Goal: Transaction & Acquisition: Download file/media

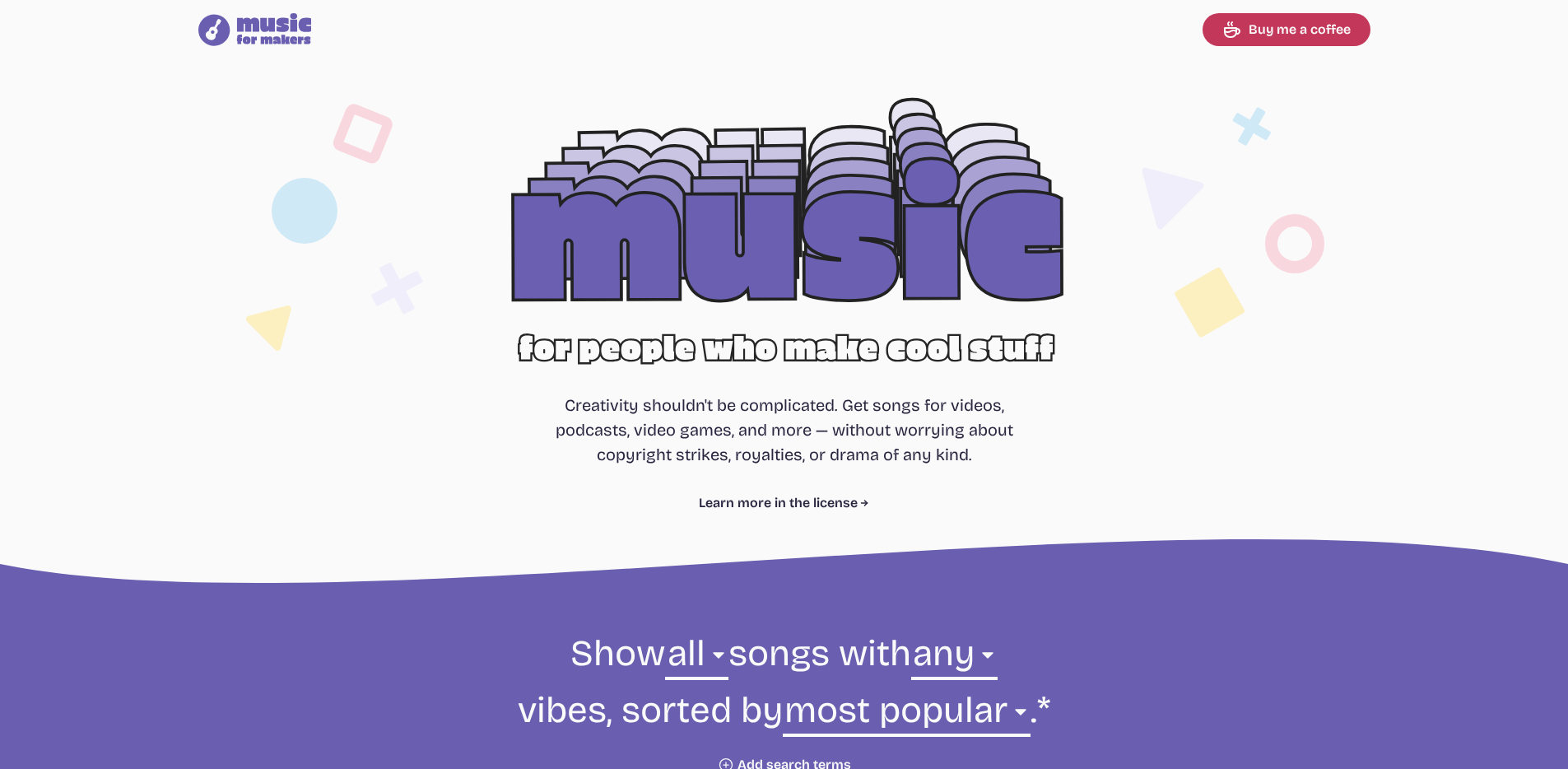
select select "most popular"
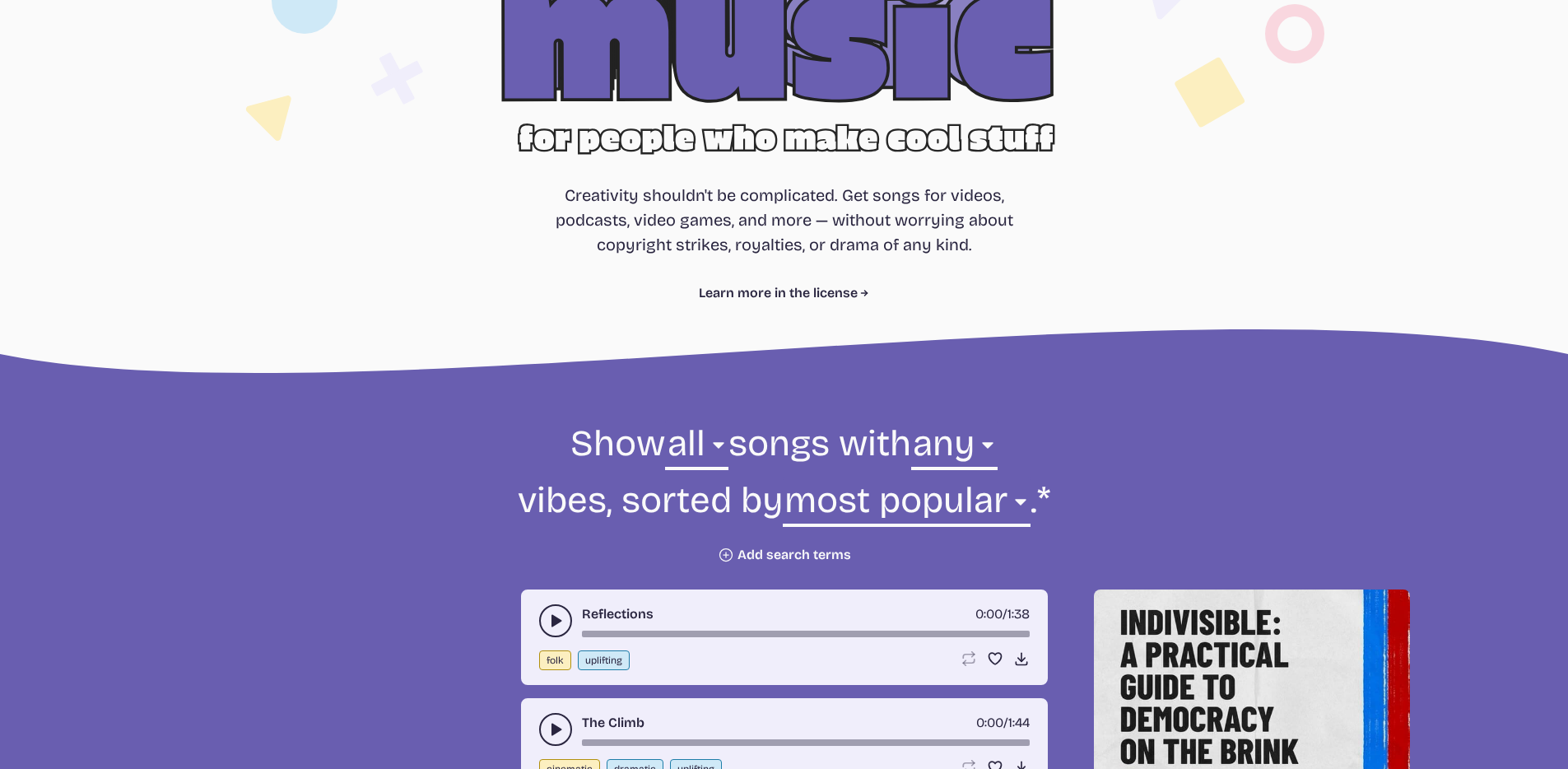
scroll to position [511, 0]
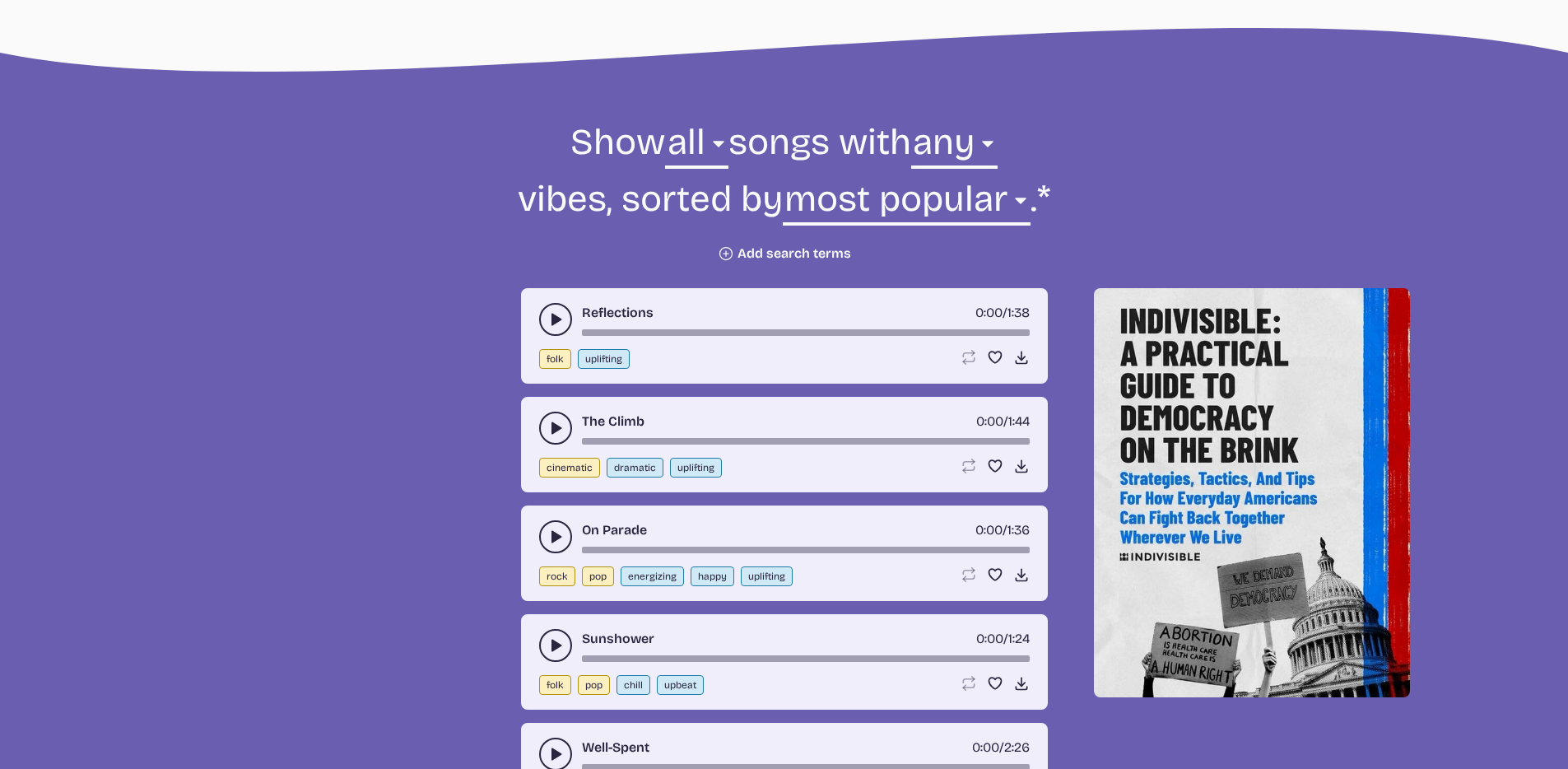
click at [549, 333] on button "play-pause toggle" at bounding box center [556, 319] width 33 height 33
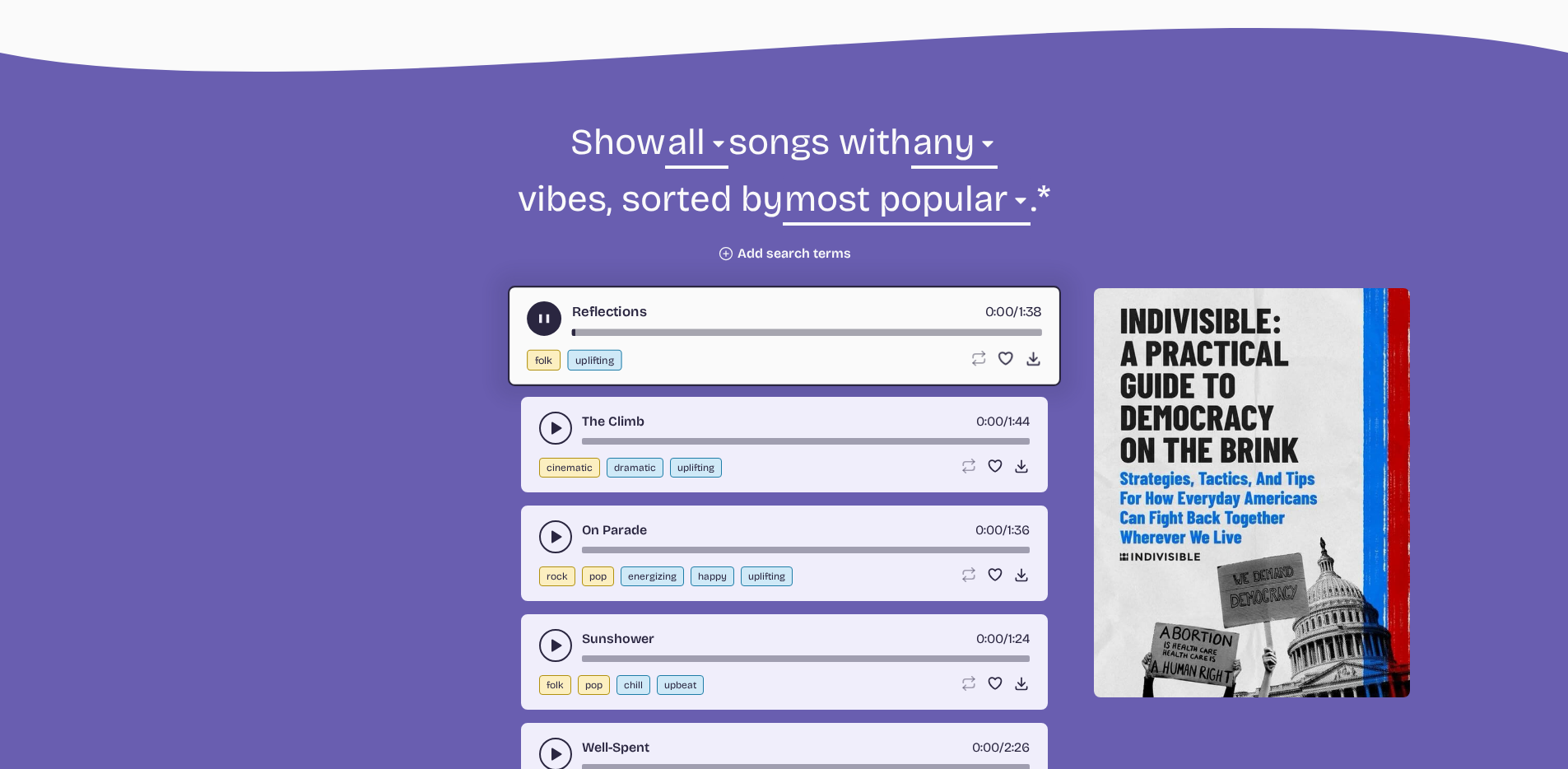
click at [548, 437] on button "play-pause toggle" at bounding box center [556, 428] width 33 height 33
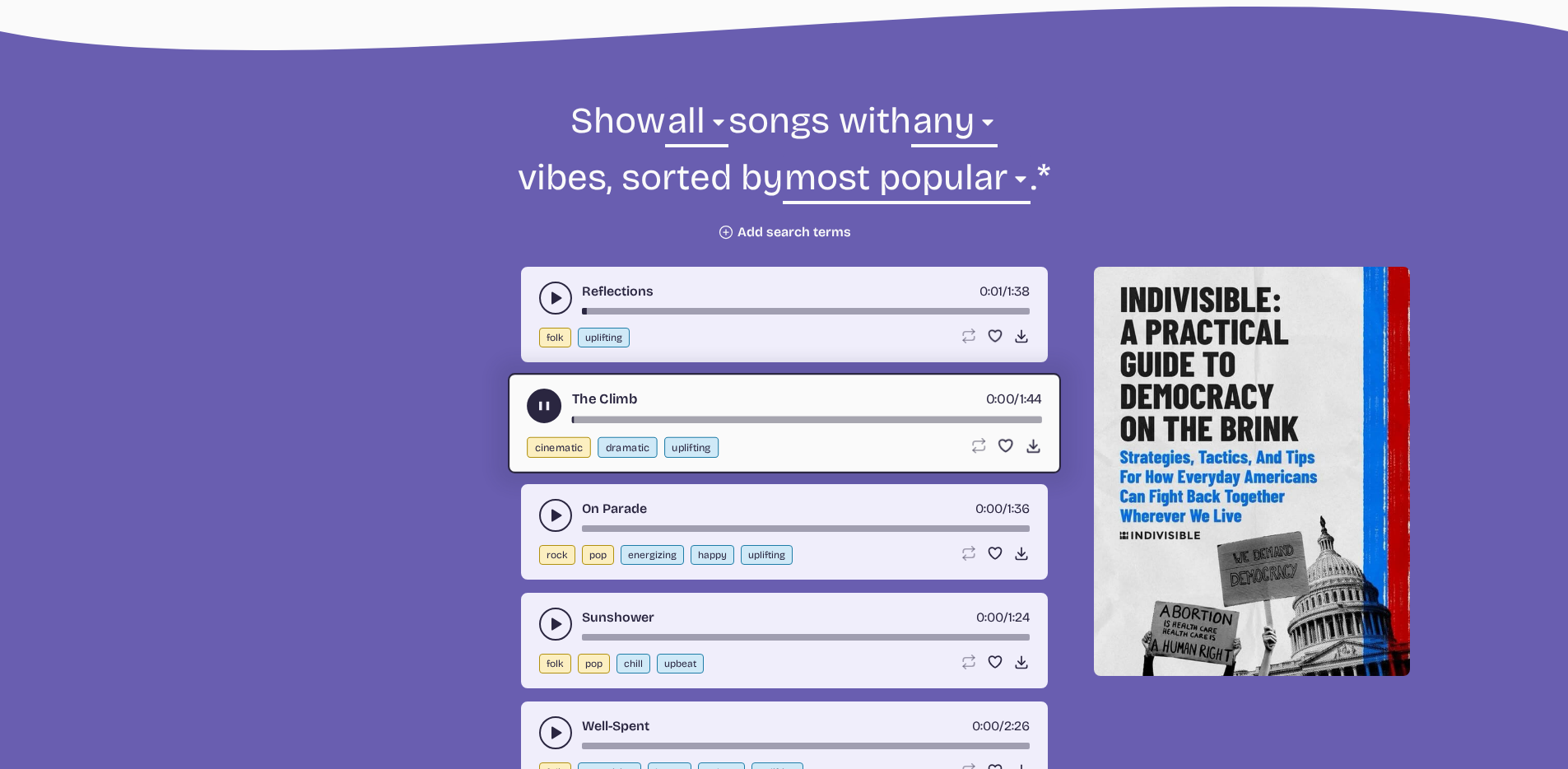
click at [540, 511] on button "play-pause toggle" at bounding box center [556, 515] width 33 height 33
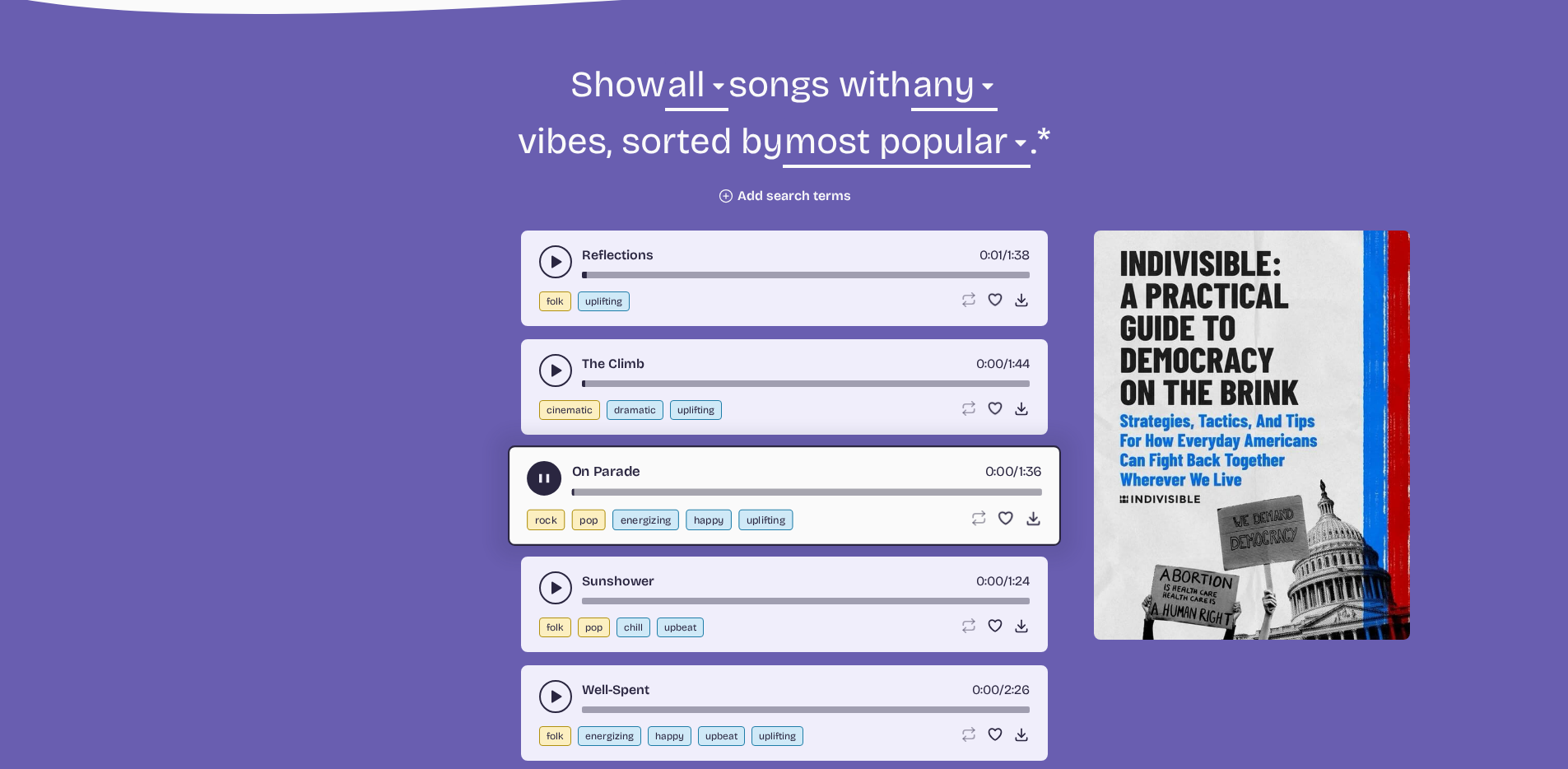
click at [540, 580] on button "play-pause toggle" at bounding box center [556, 588] width 33 height 33
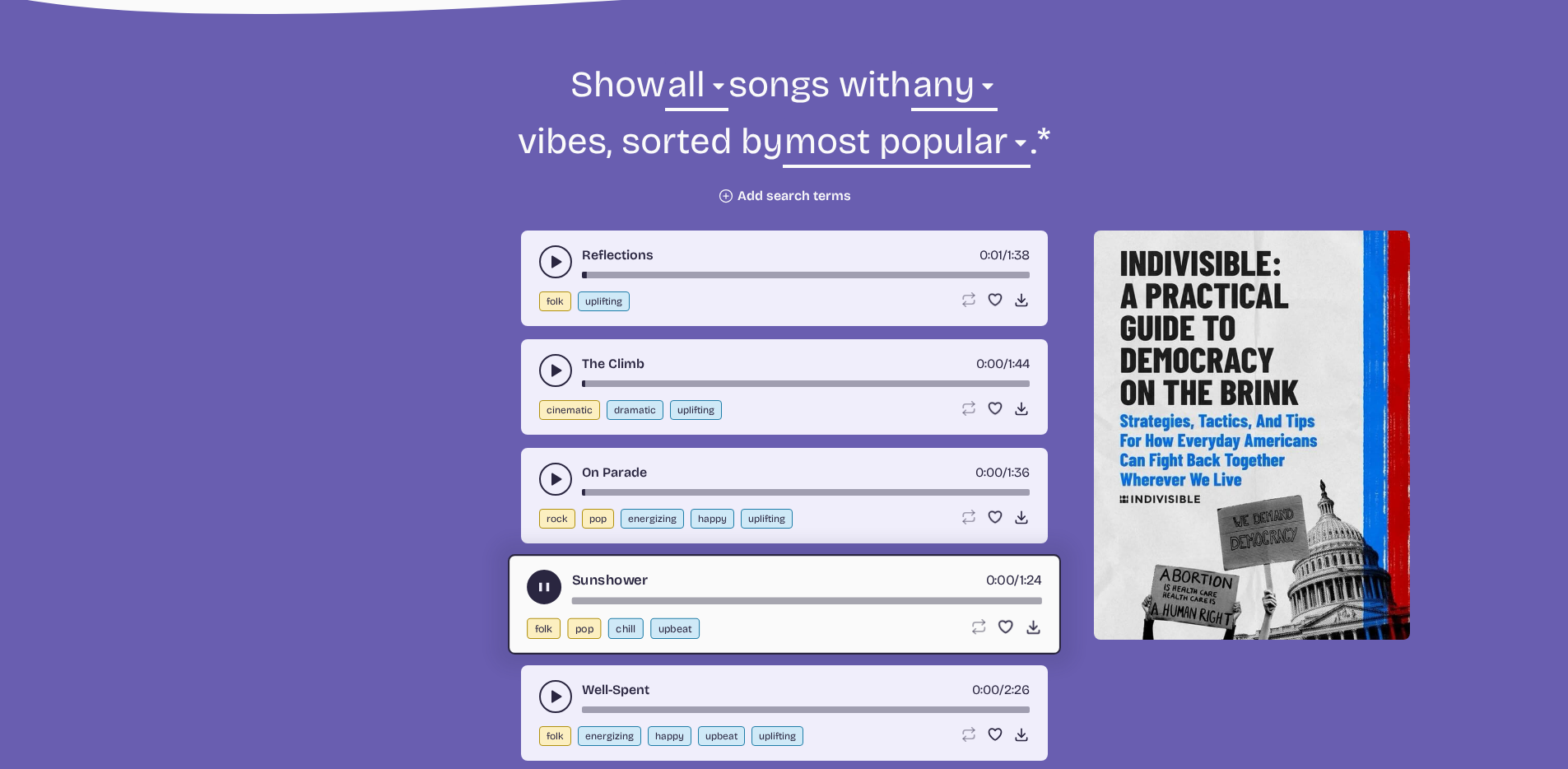
scroll to position [704, 0]
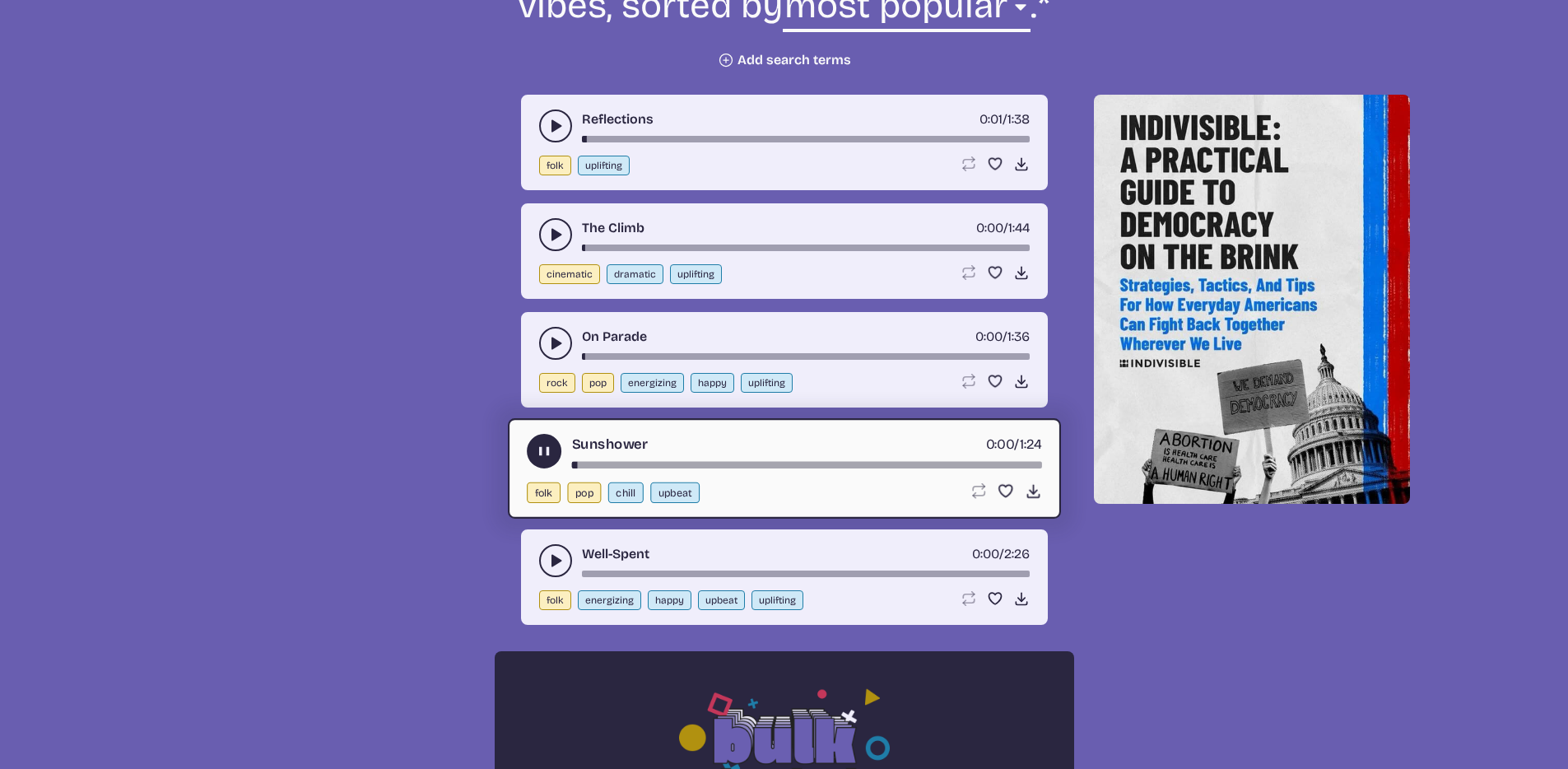
click at [551, 568] on button "play-pause toggle" at bounding box center [556, 560] width 33 height 33
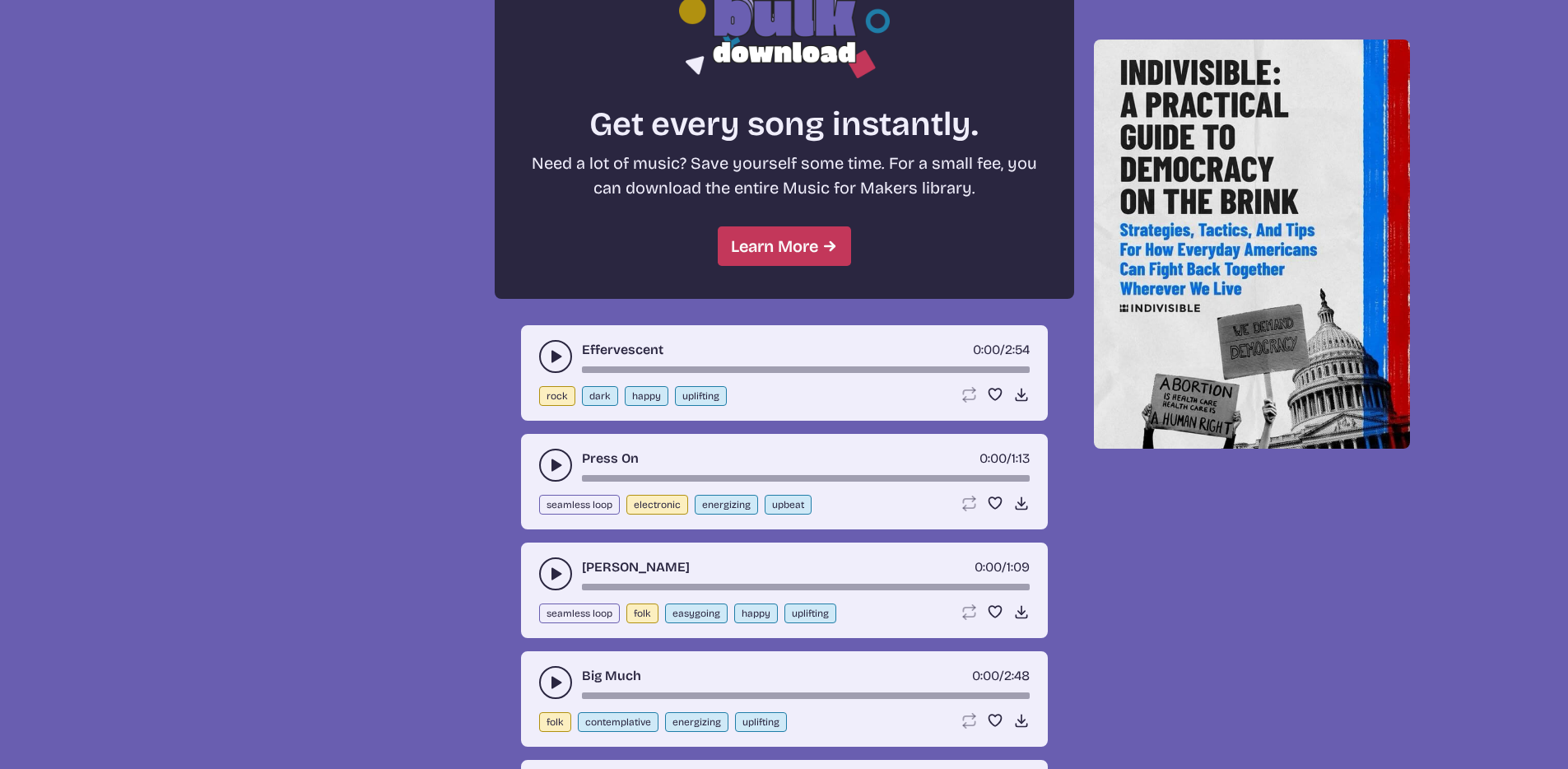
click at [547, 346] on button "play-pause toggle" at bounding box center [556, 356] width 33 height 33
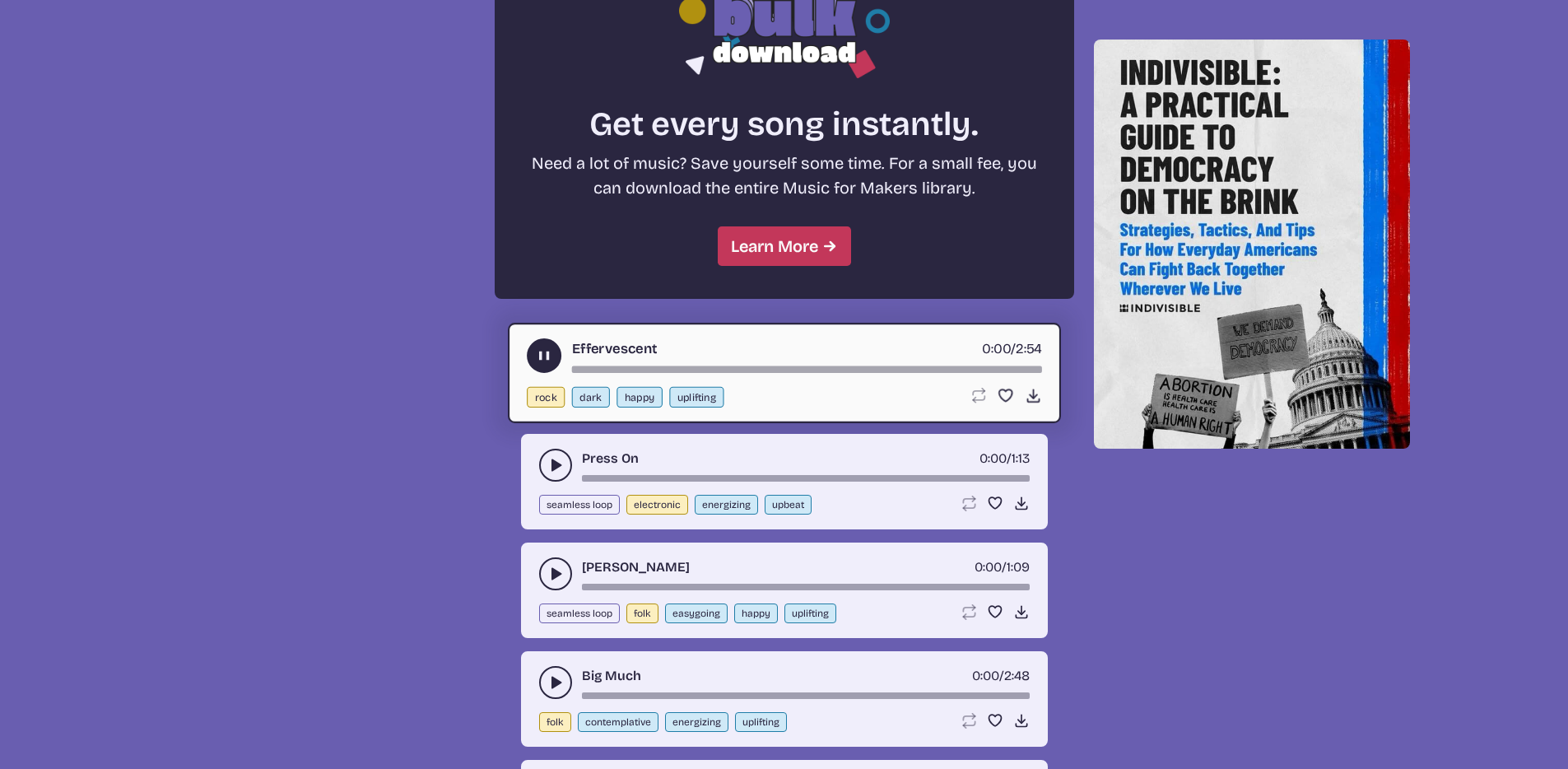
scroll to position [1453, 0]
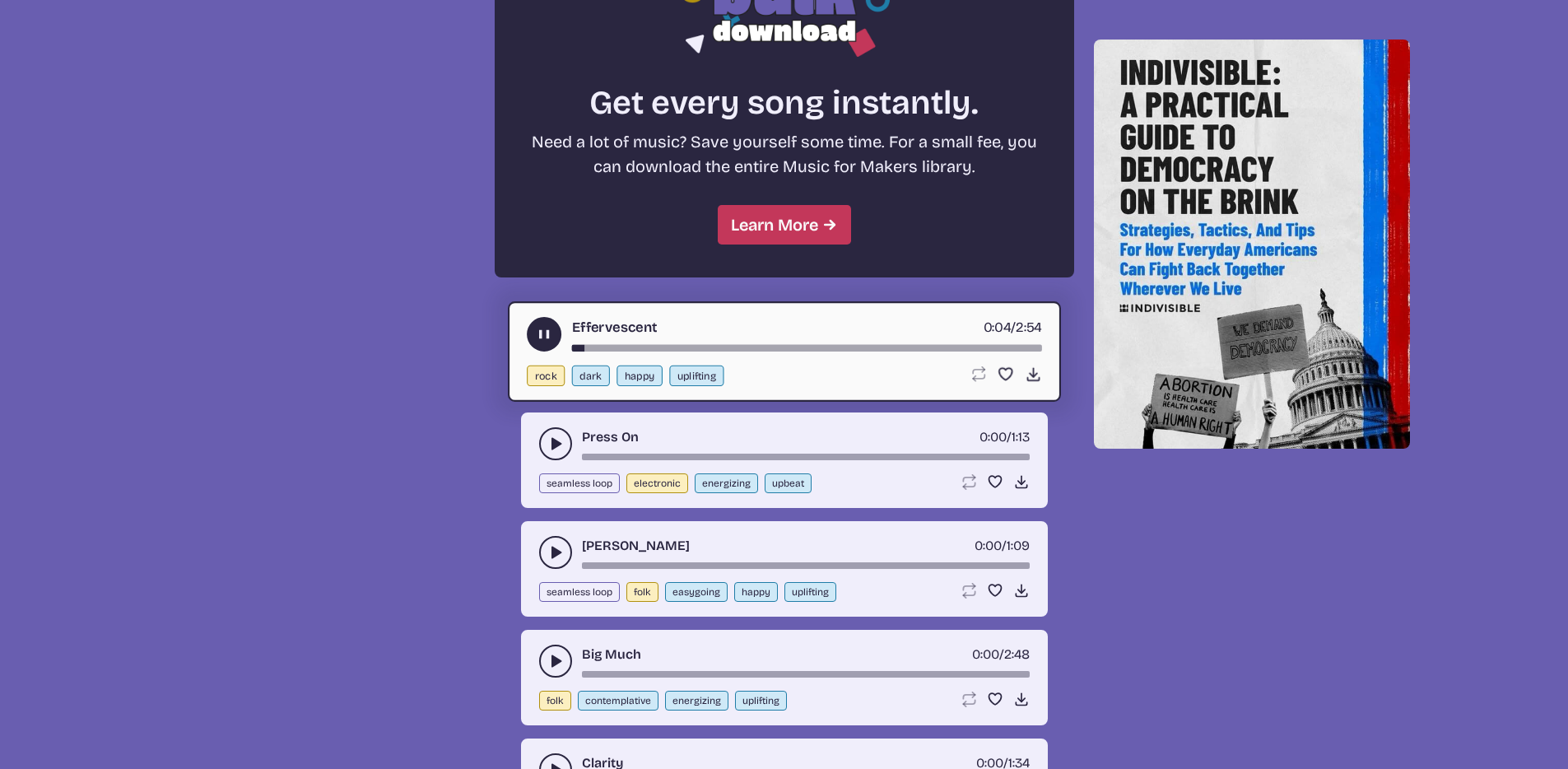
click at [553, 334] on icon "play-pause toggle" at bounding box center [544, 335] width 17 height 17
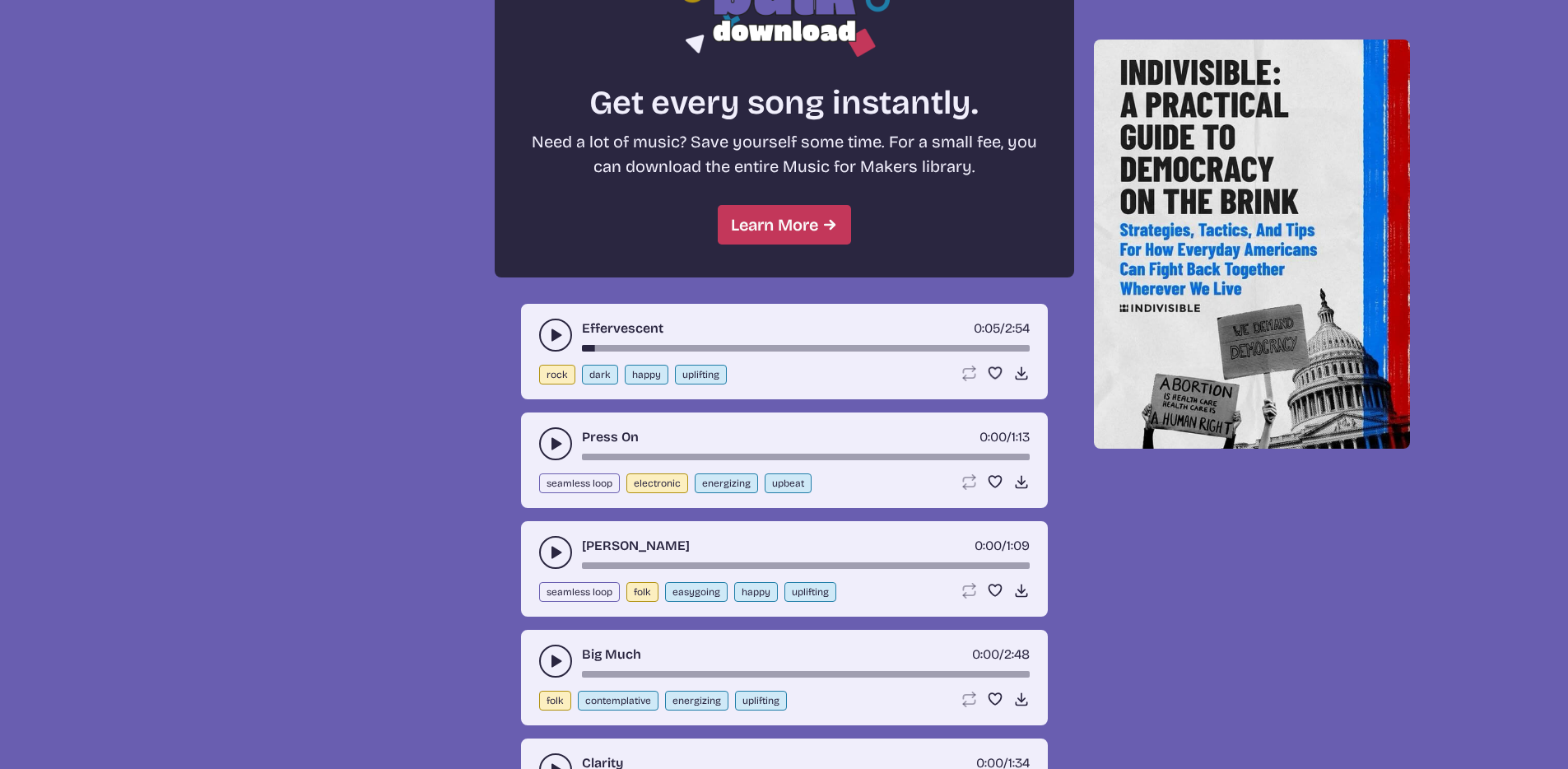
drag, startPoint x: 541, startPoint y: 407, endPoint x: 540, endPoint y: 417, distance: 10.0
click at [541, 409] on div "Reflections 0:01 / 1:38 folk uplifting Loop song Loop this song. Favorite song …" at bounding box center [784, 276] width 579 height 1859
click at [540, 437] on div "Press On 0:00 / 1:13" at bounding box center [785, 444] width 490 height 33
click at [546, 435] on button "play-pause toggle" at bounding box center [556, 444] width 33 height 33
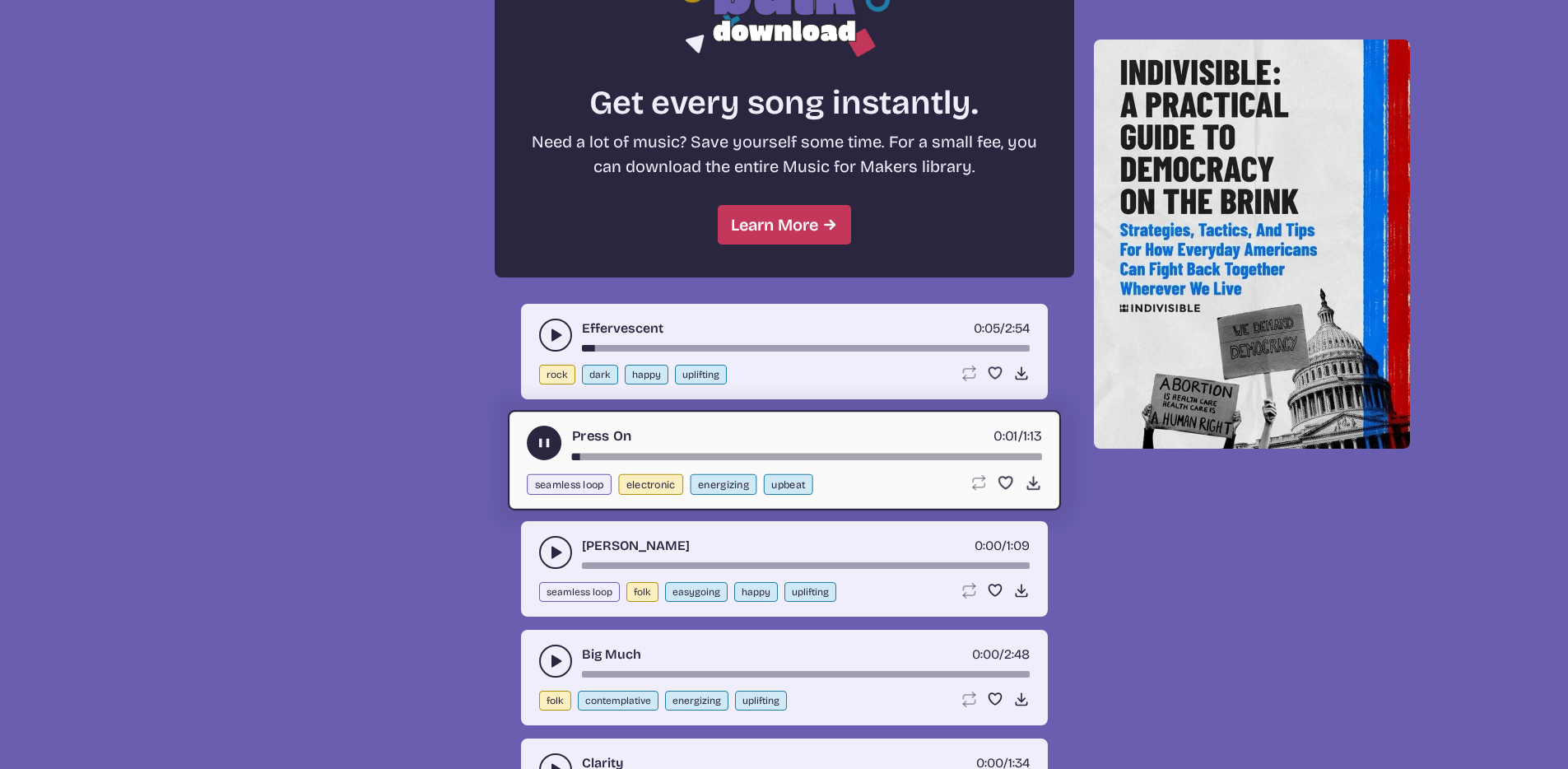
click at [541, 567] on div "[PERSON_NAME] 0:00 / 1:09" at bounding box center [785, 552] width 490 height 33
click at [621, 455] on div "song-time-bar" at bounding box center [806, 457] width 470 height 7
click at [642, 455] on div "song-time-bar" at bounding box center [806, 457] width 470 height 7
click at [541, 559] on button "play-pause toggle" at bounding box center [556, 552] width 33 height 33
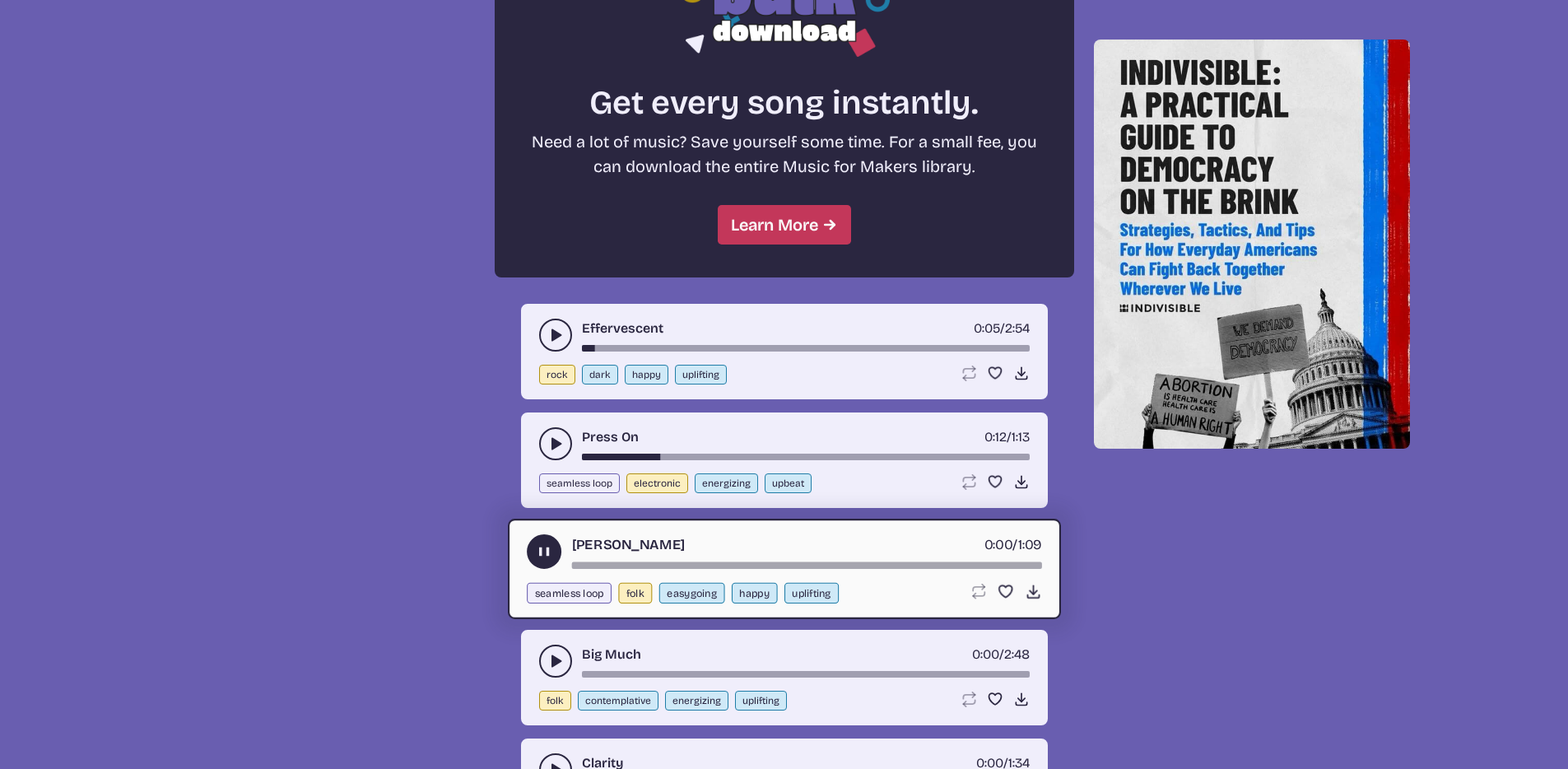
scroll to position [1495, 0]
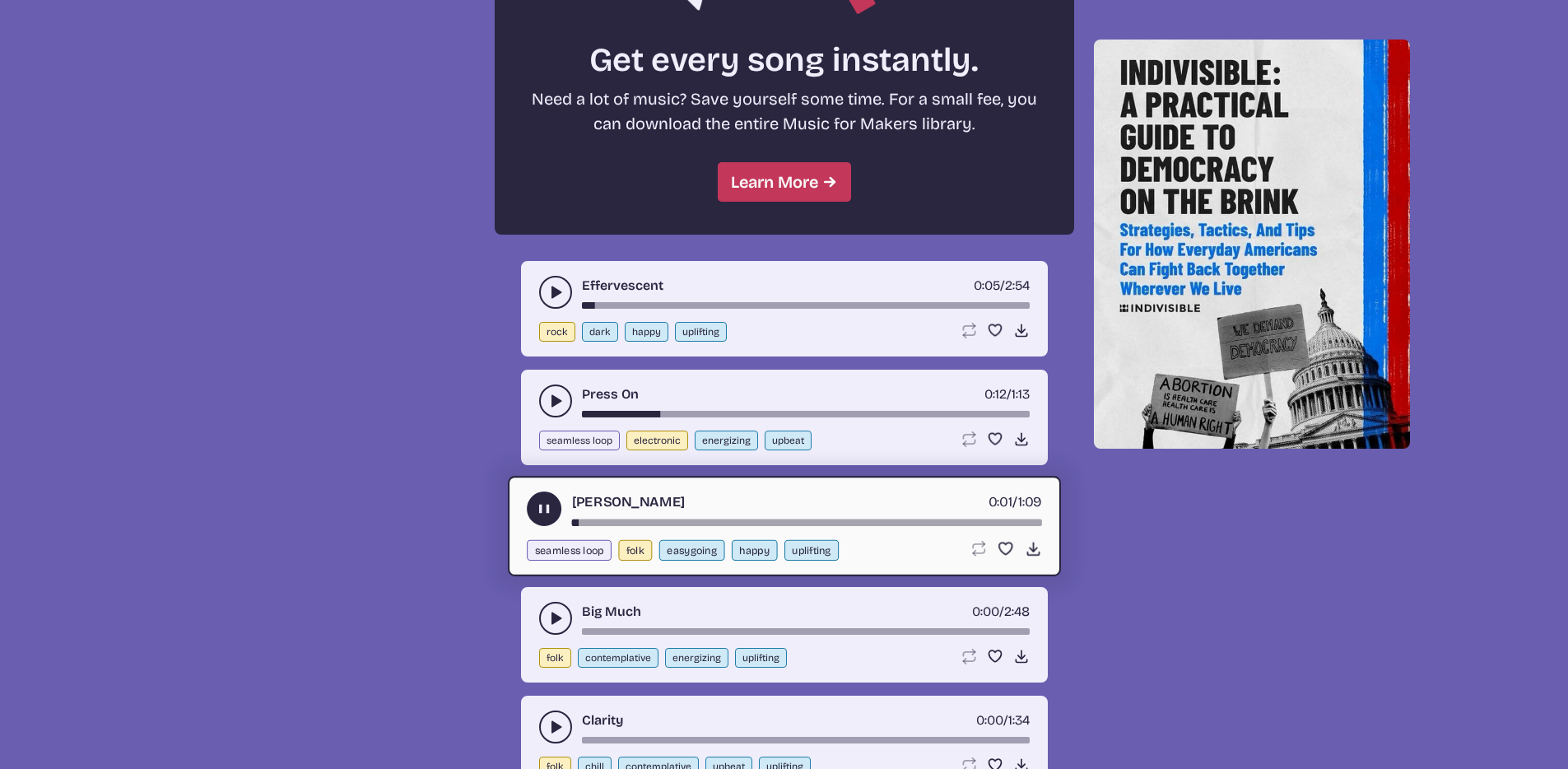
drag, startPoint x: 555, startPoint y: 640, endPoint x: 557, endPoint y: 627, distance: 13.2
click at [555, 640] on div "Big Much 0:00 / 2:48 folk contemplative energizing uplifting Loop song Loop thi…" at bounding box center [785, 634] width 527 height 96
click at [557, 624] on icon "play-pause toggle" at bounding box center [555, 617] width 16 height 16
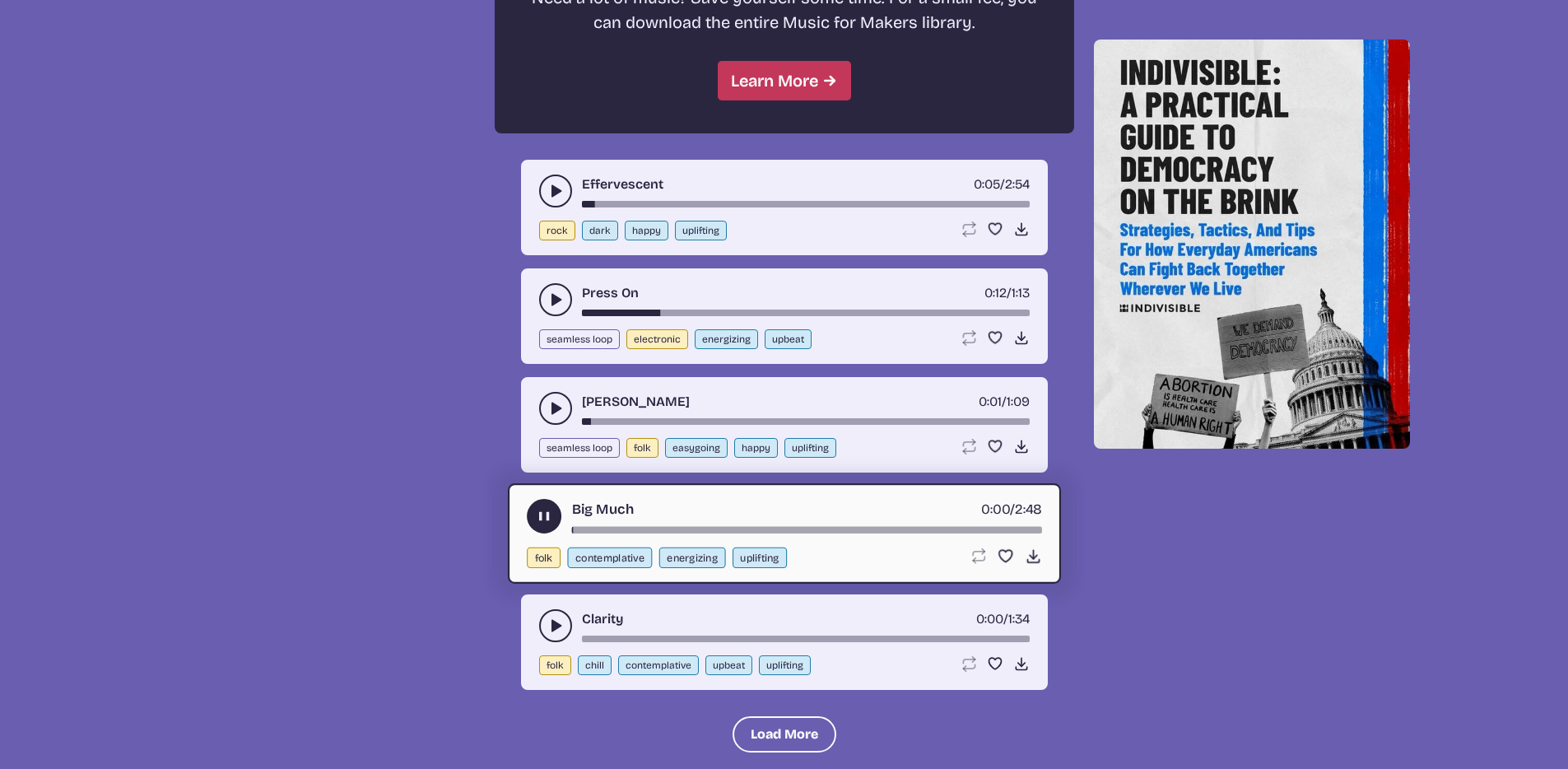
click at [548, 627] on icon "play-pause toggle" at bounding box center [555, 625] width 16 height 16
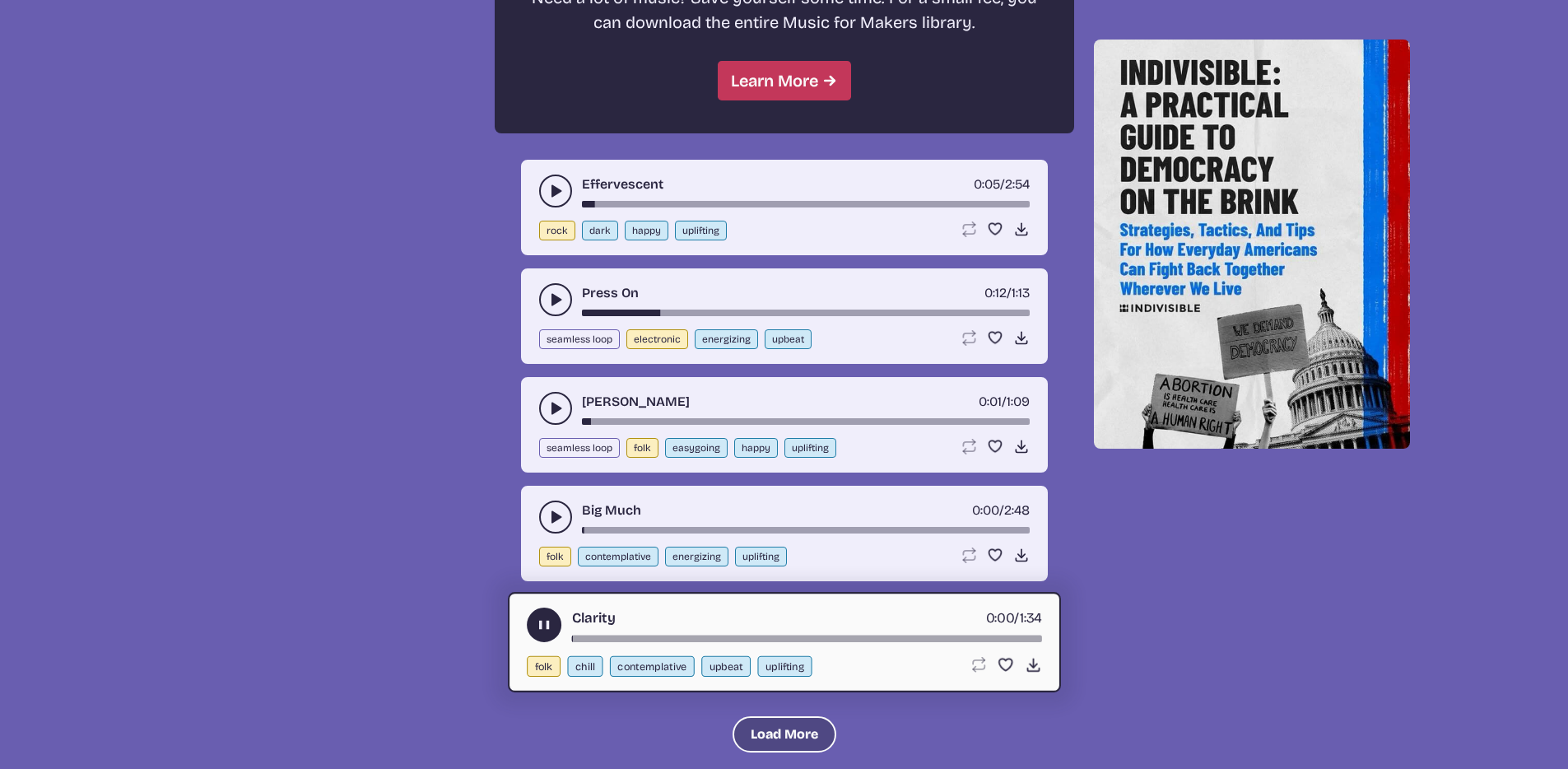
click at [762, 740] on button "Load More" at bounding box center [785, 734] width 104 height 36
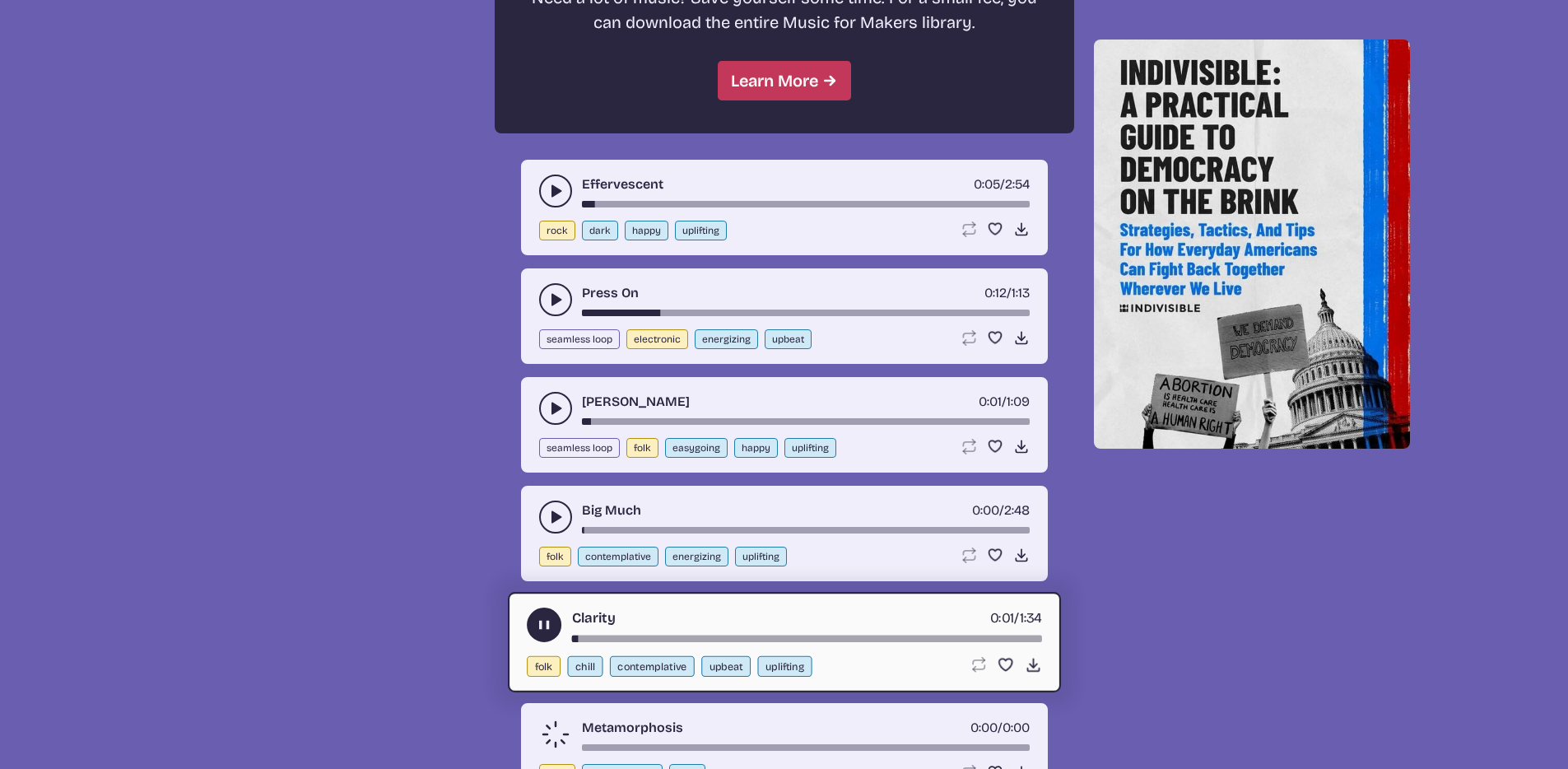
click at [562, 183] on icon "play-pause toggle" at bounding box center [555, 191] width 16 height 16
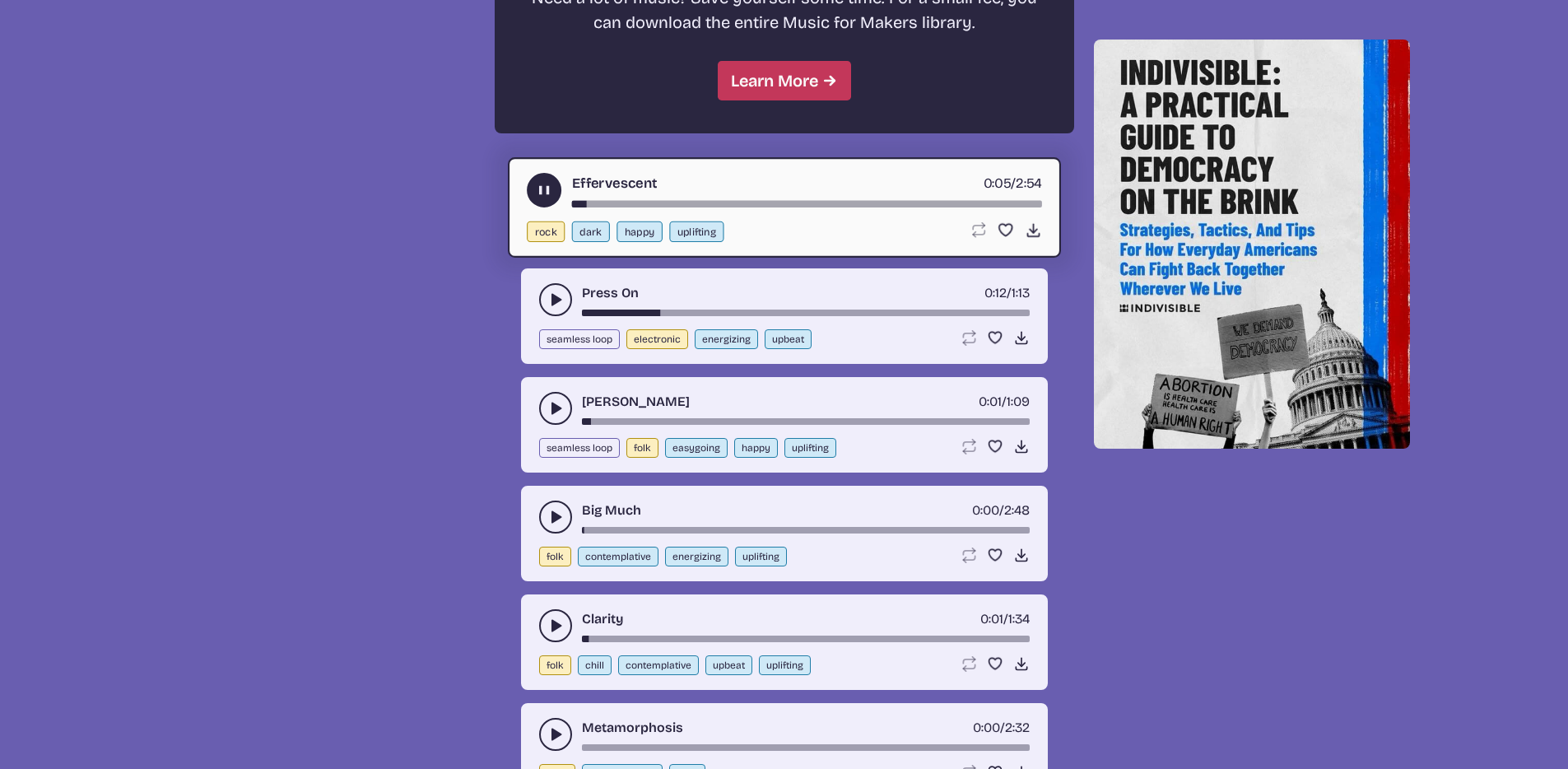
click at [573, 205] on div "song-time-bar" at bounding box center [806, 205] width 470 height 7
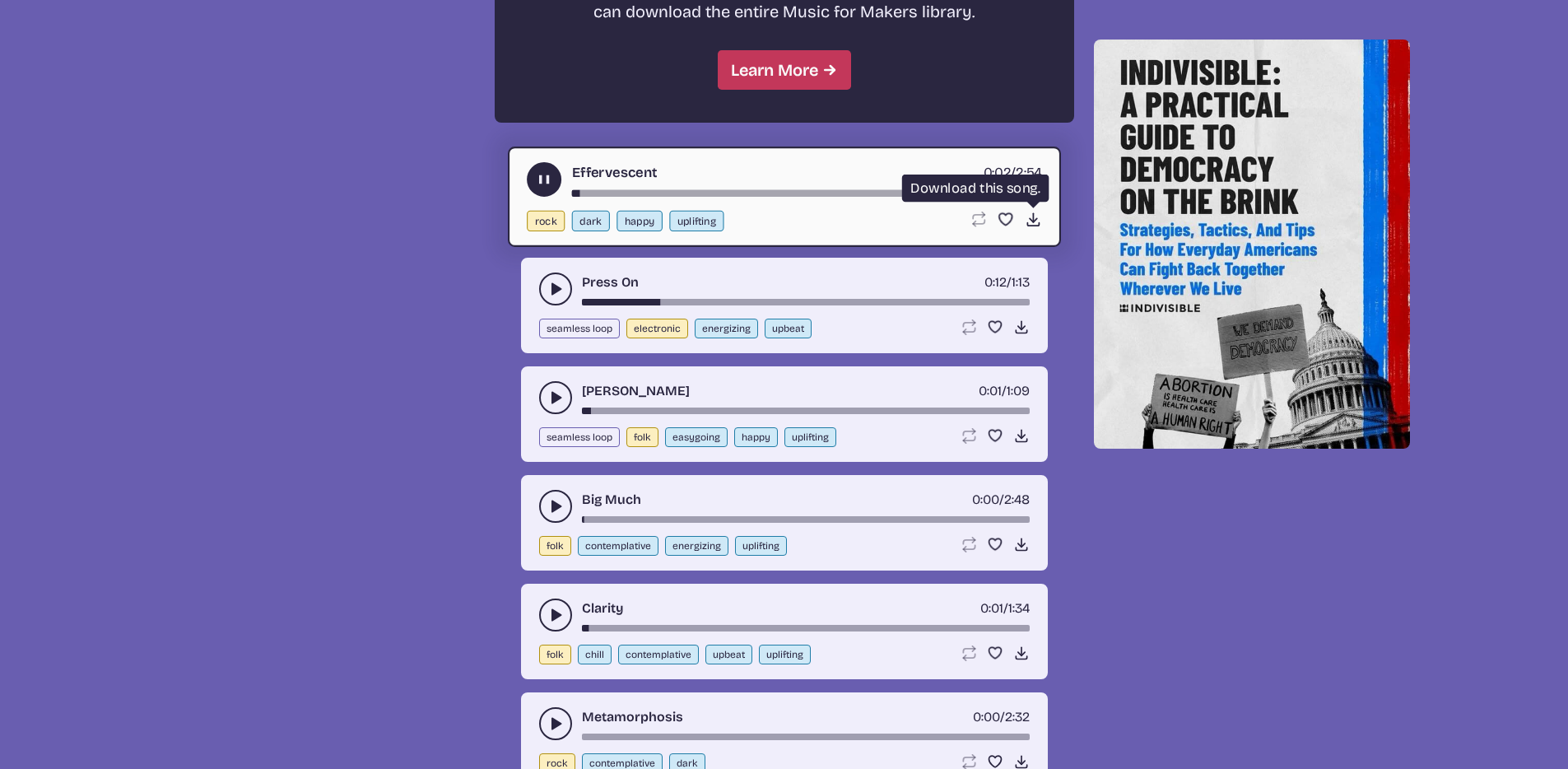
click at [1027, 220] on icon "Download song" at bounding box center [1033, 219] width 17 height 17
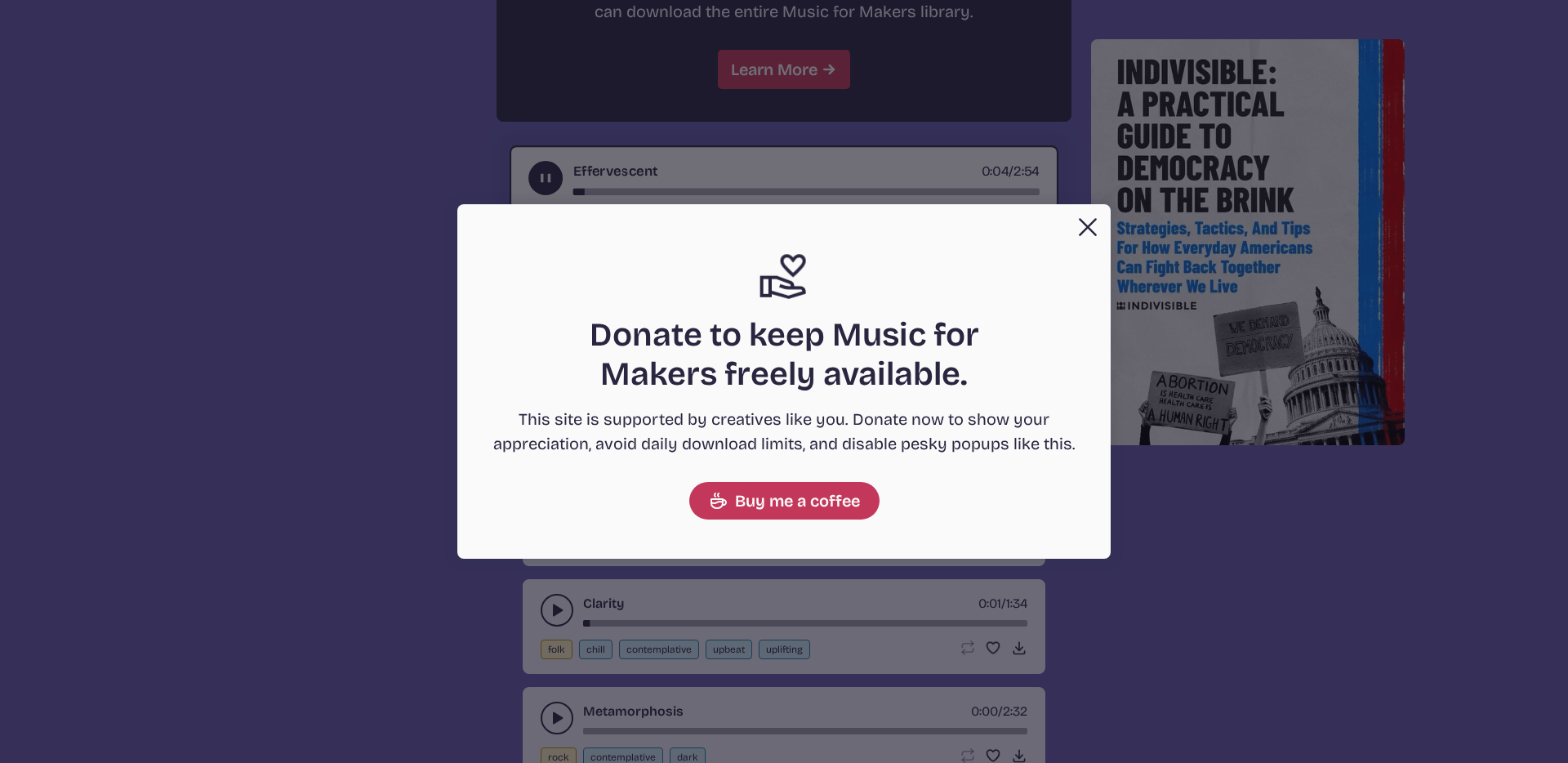
click at [1075, 219] on button "Close" at bounding box center [1088, 227] width 33 height 33
